Goal: Entertainment & Leisure: Consume media (video, audio)

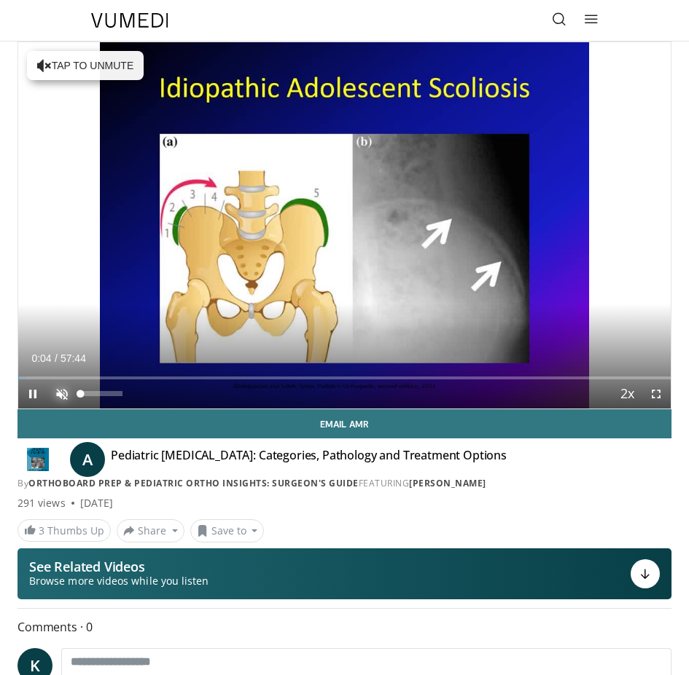
click at [60, 392] on span "Video Player" at bounding box center [61, 394] width 29 height 29
click at [135, 395] on div "Mute 100%" at bounding box center [98, 394] width 102 height 29
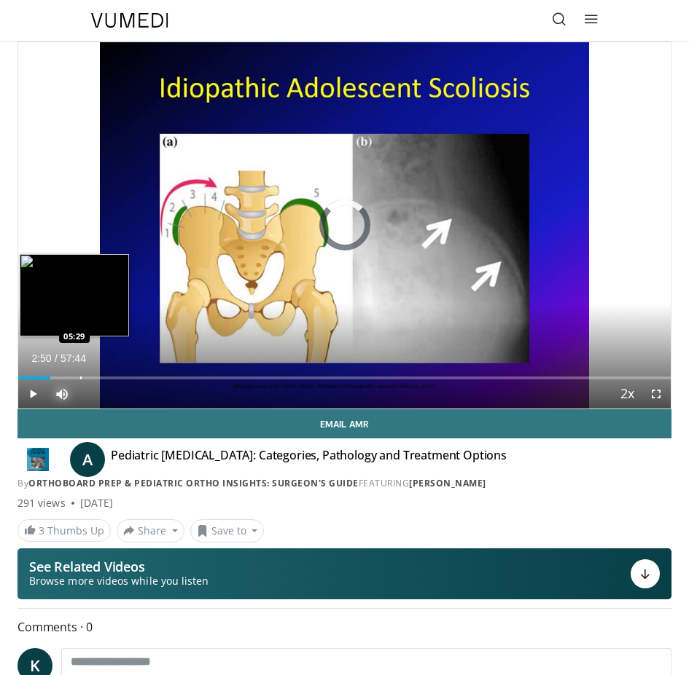
drag, startPoint x: 50, startPoint y: 375, endPoint x: 80, endPoint y: 375, distance: 29.9
click at [80, 375] on div "Loaded : 0.00% 05:17 05:29" at bounding box center [344, 373] width 652 height 14
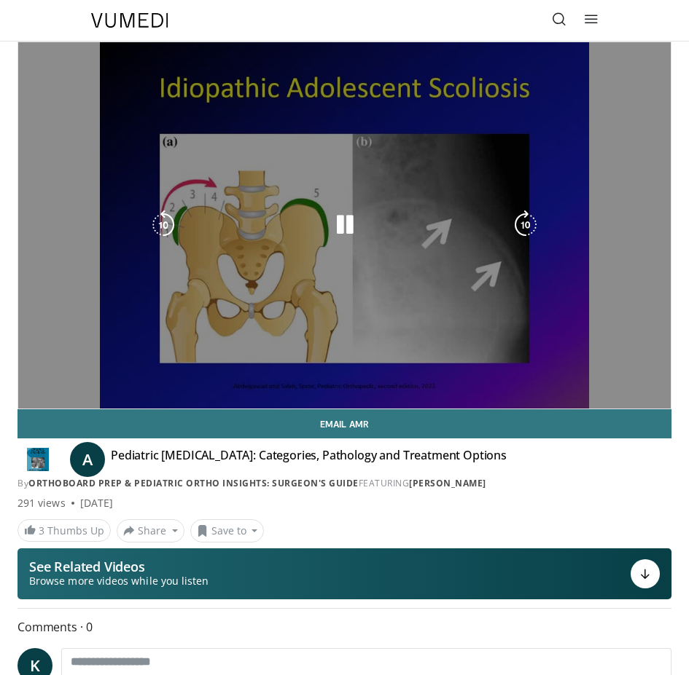
drag, startPoint x: 80, startPoint y: 375, endPoint x: 145, endPoint y: 375, distance: 64.9
click at [145, 375] on video-js "**********" at bounding box center [344, 225] width 652 height 367
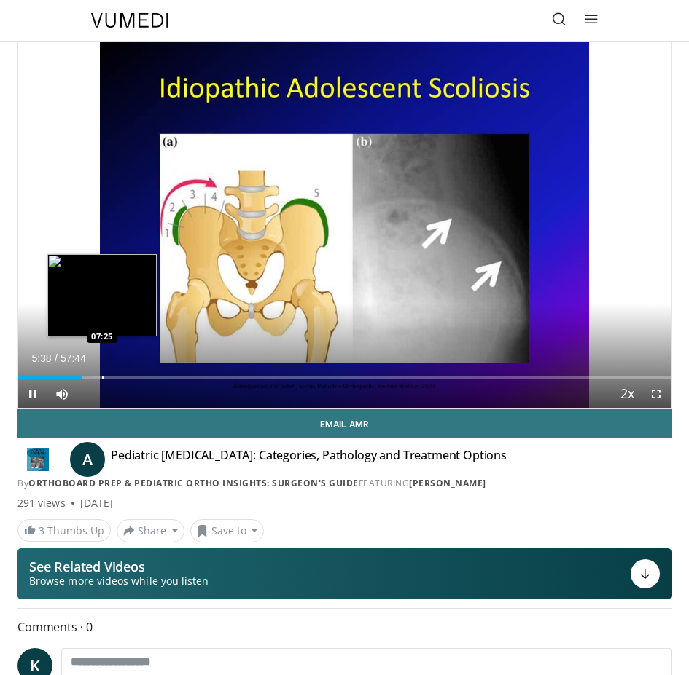
drag, startPoint x: 82, startPoint y: 380, endPoint x: 106, endPoint y: 377, distance: 24.9
click at [106, 380] on div "Current Time 5:38 / Duration 57:44 Pause Skip Backward Skip Forward Mute 100% L…" at bounding box center [344, 394] width 652 height 29
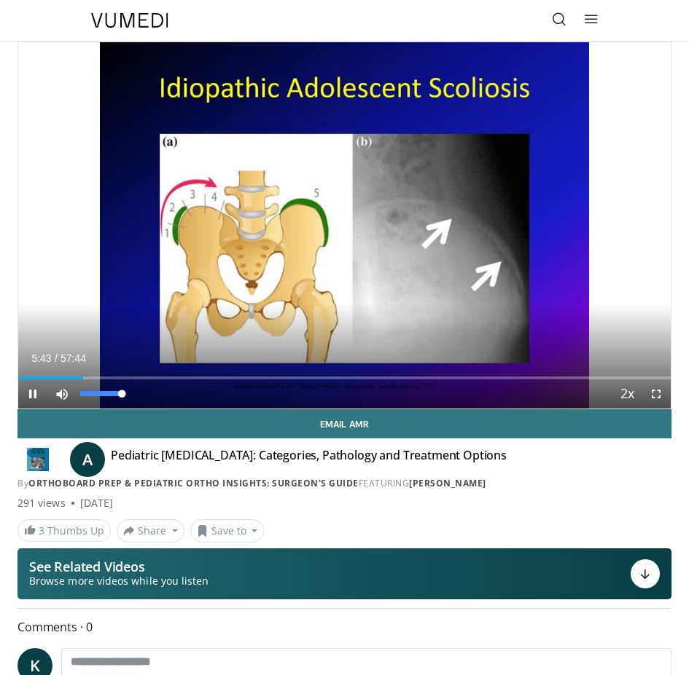
drag, startPoint x: 121, startPoint y: 391, endPoint x: 183, endPoint y: 393, distance: 62.0
click at [183, 393] on div "Current Time 5:43 / Duration 57:44 Pause Skip Backward Skip Forward Mute 100% L…" at bounding box center [344, 394] width 652 height 29
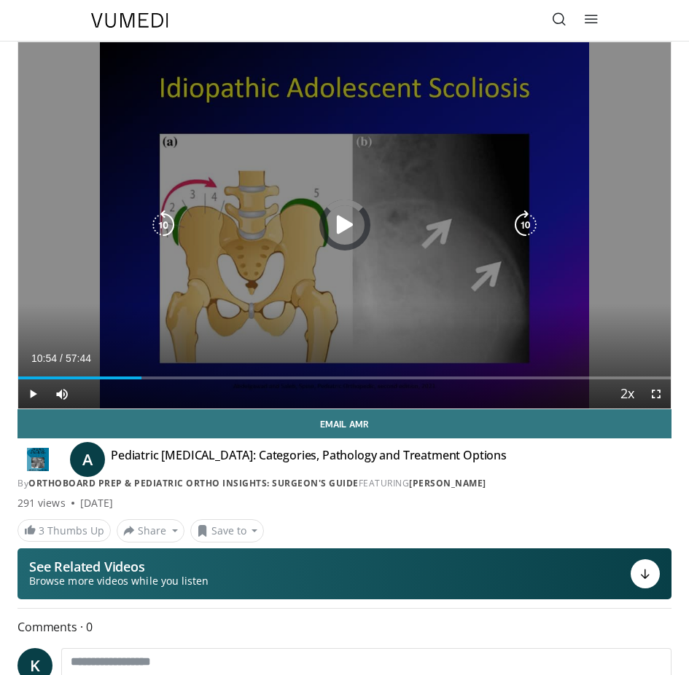
drag, startPoint x: 141, startPoint y: 377, endPoint x: 181, endPoint y: 377, distance: 39.3
click at [181, 377] on div "Loaded : 11.81% 13:29 14:07" at bounding box center [344, 373] width 652 height 14
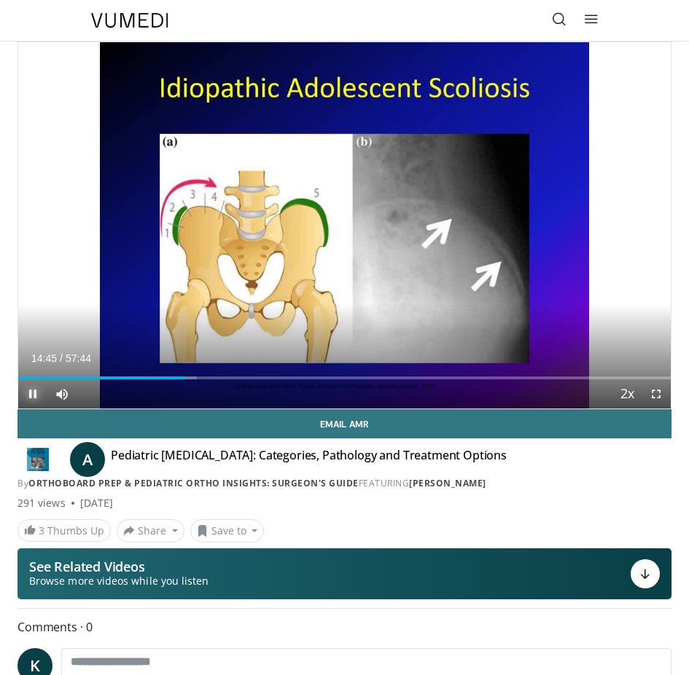
click at [30, 391] on span "Video Player" at bounding box center [32, 394] width 29 height 29
